Goal: Information Seeking & Learning: Learn about a topic

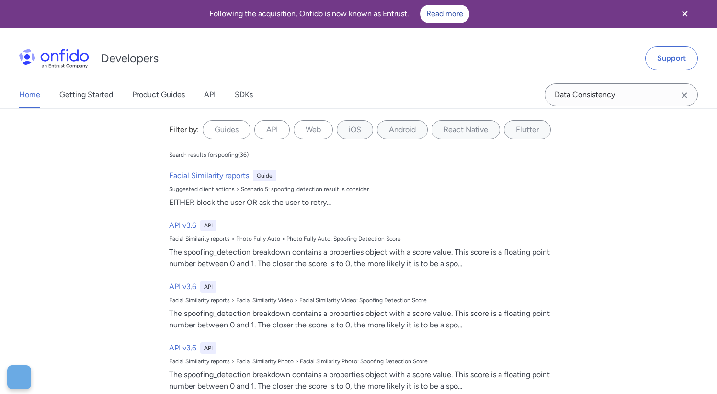
type input "Data Consistency"
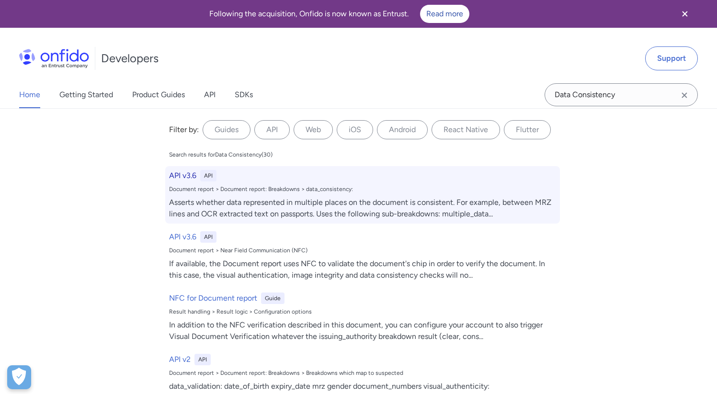
click at [183, 175] on h6 "API v3.6" at bounding box center [182, 175] width 27 height 11
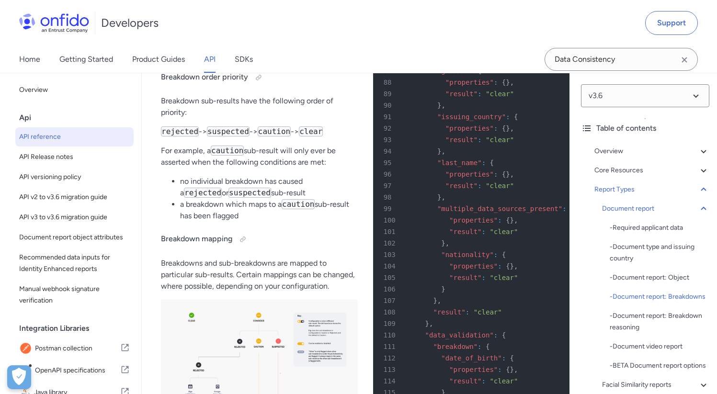
scroll to position [44817, 0]
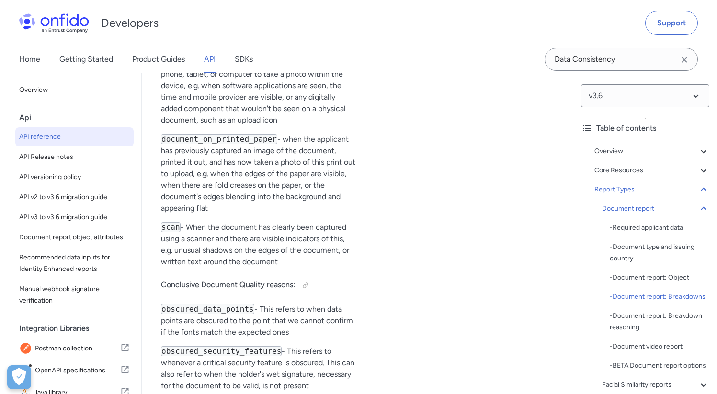
scroll to position [44873, 0]
